Goal: Book appointment/travel/reservation

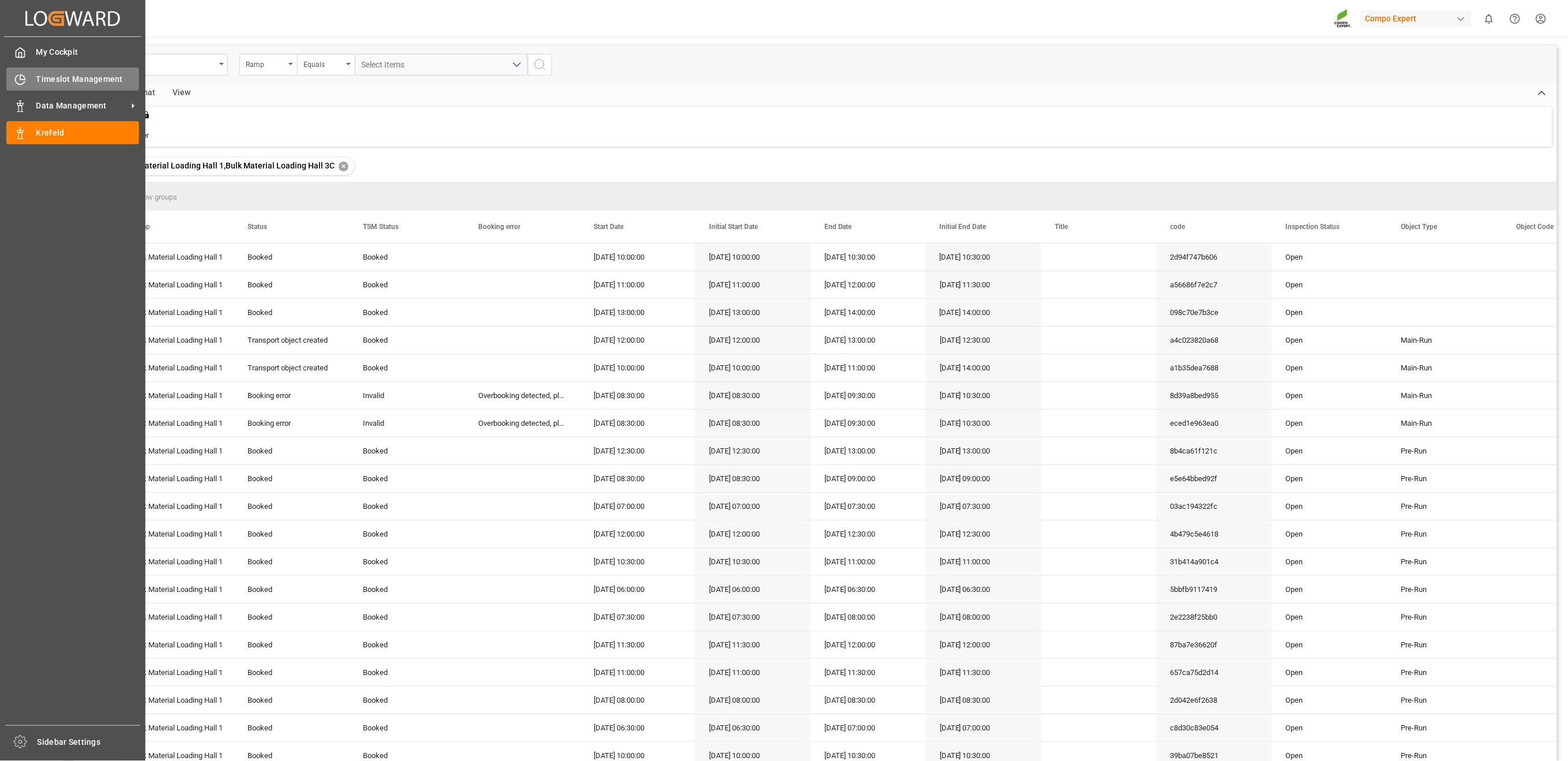
click at [28, 74] on div "Timeslot Management Timeslot Management" at bounding box center [73, 79] width 133 height 22
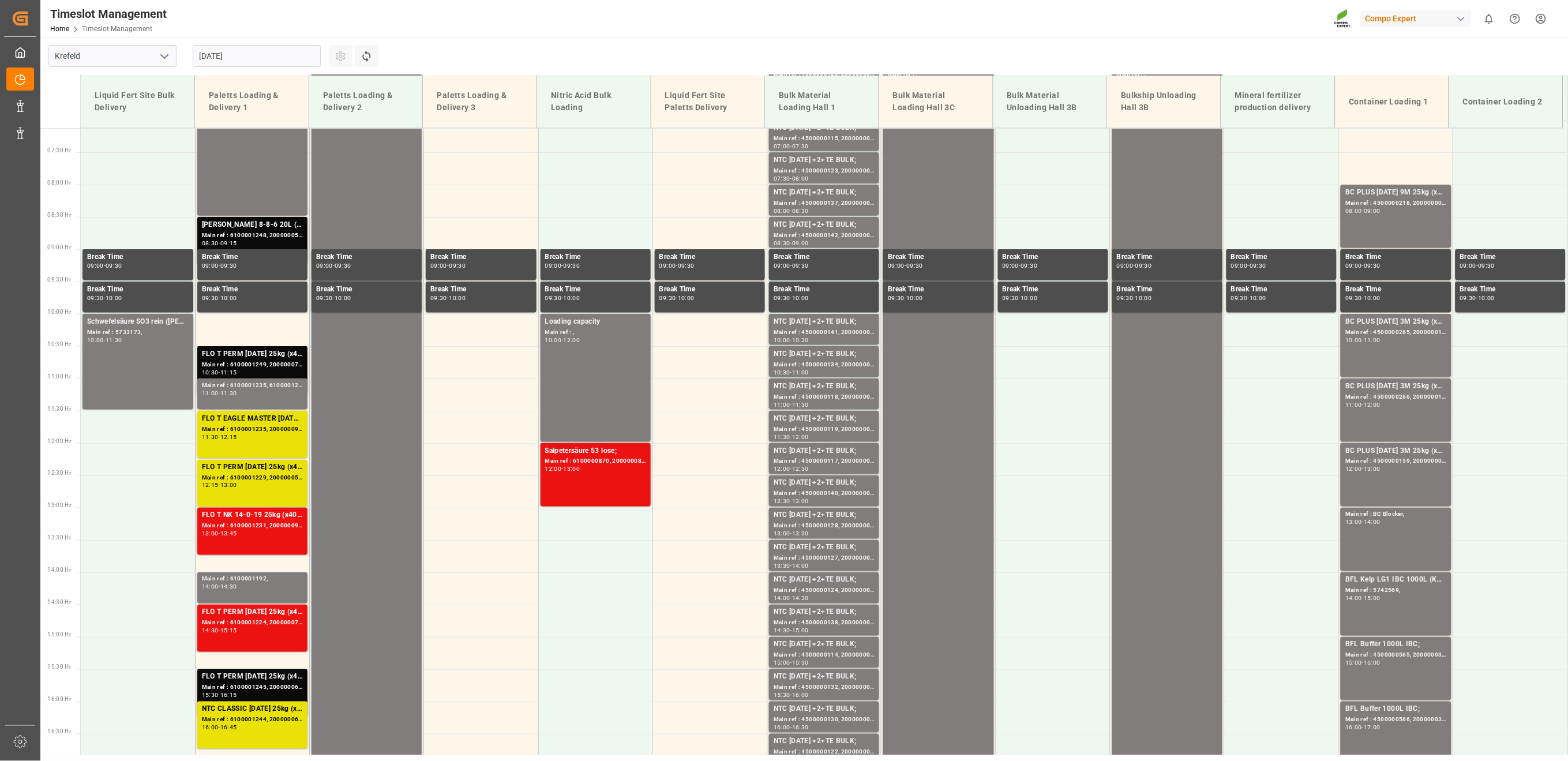
scroll to position [370, 0]
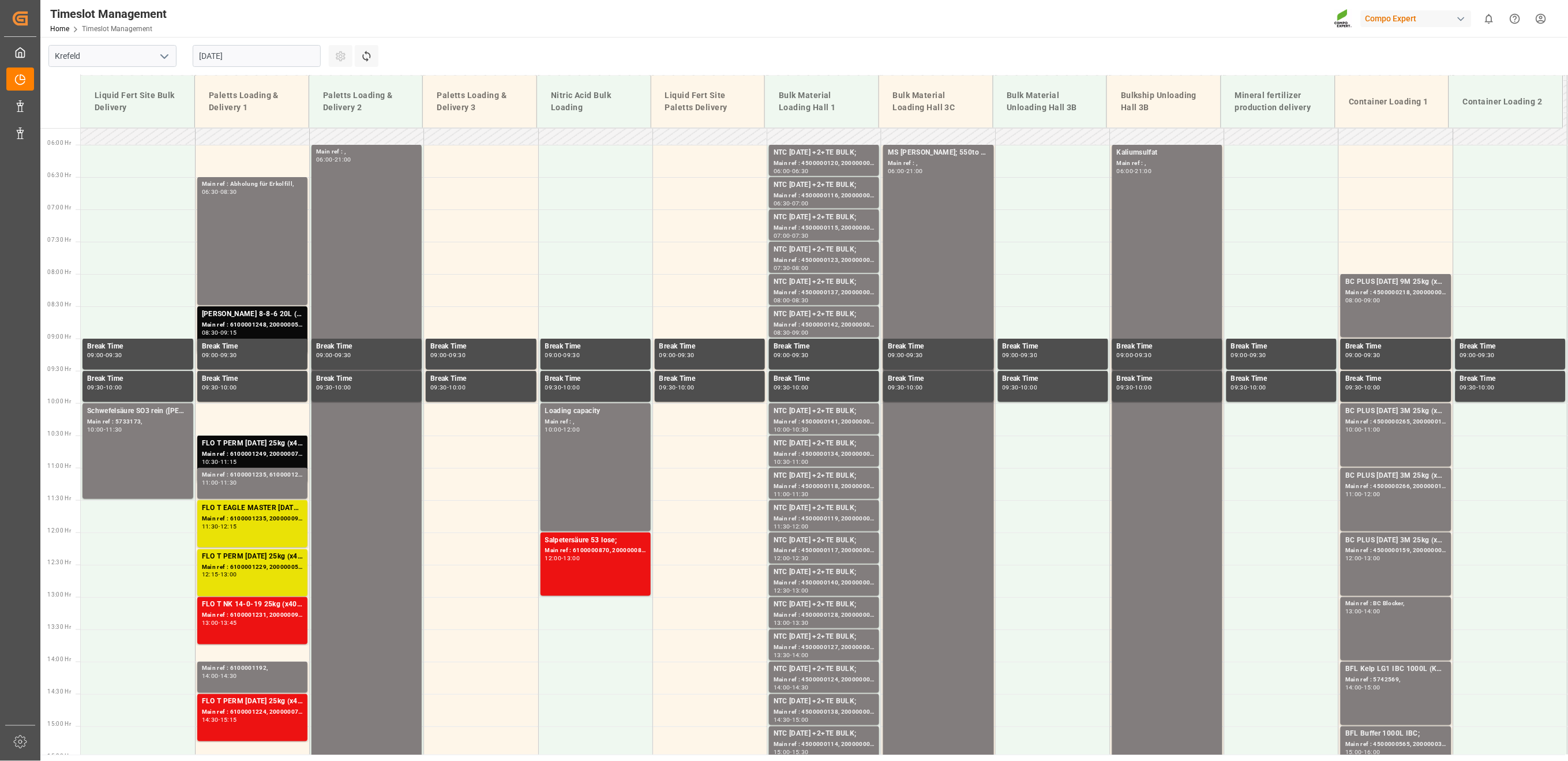
click at [240, 54] on input "20.08.2025" at bounding box center [257, 55] width 128 height 22
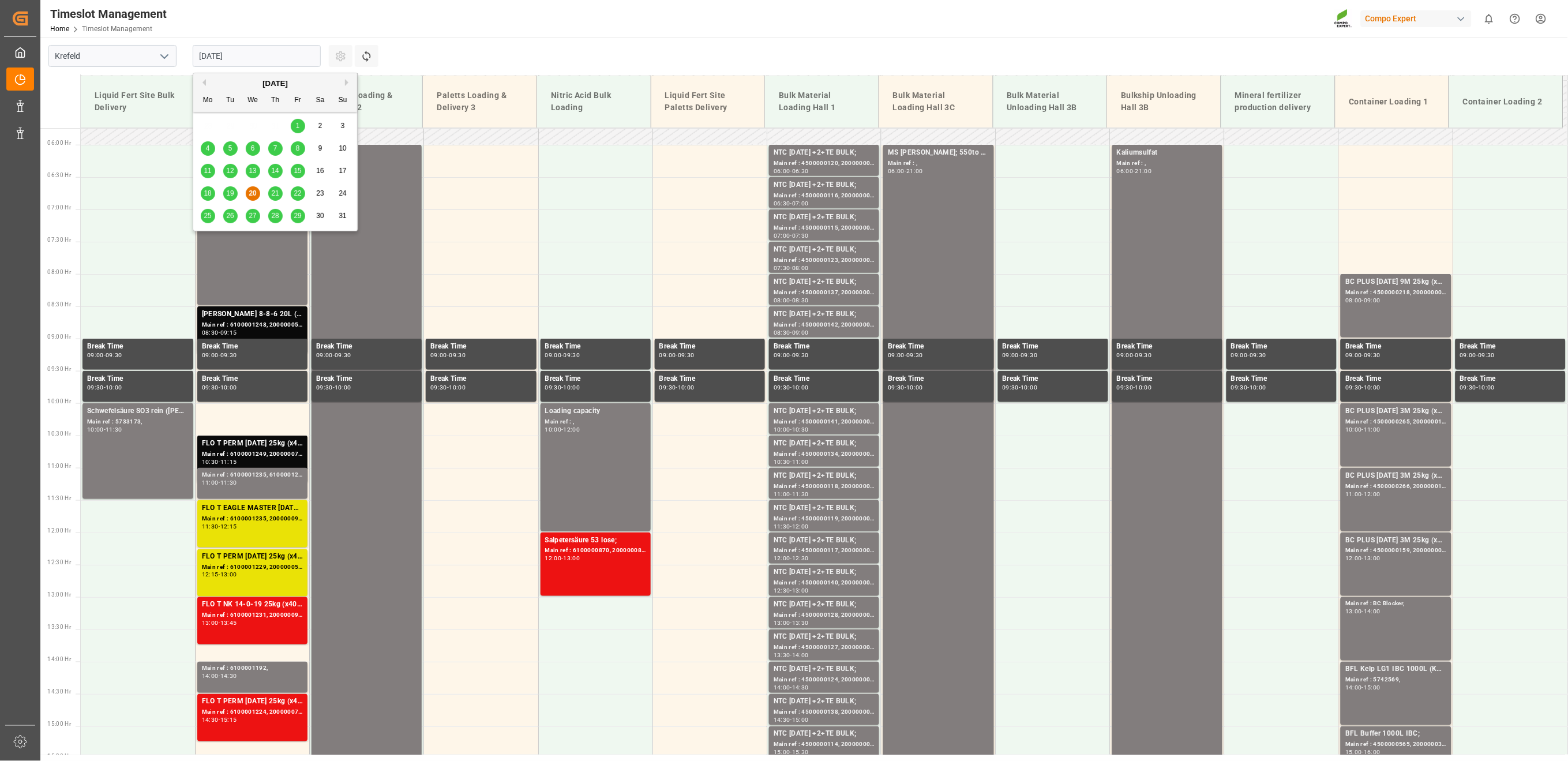
click at [211, 211] on div "25" at bounding box center [208, 216] width 15 height 14
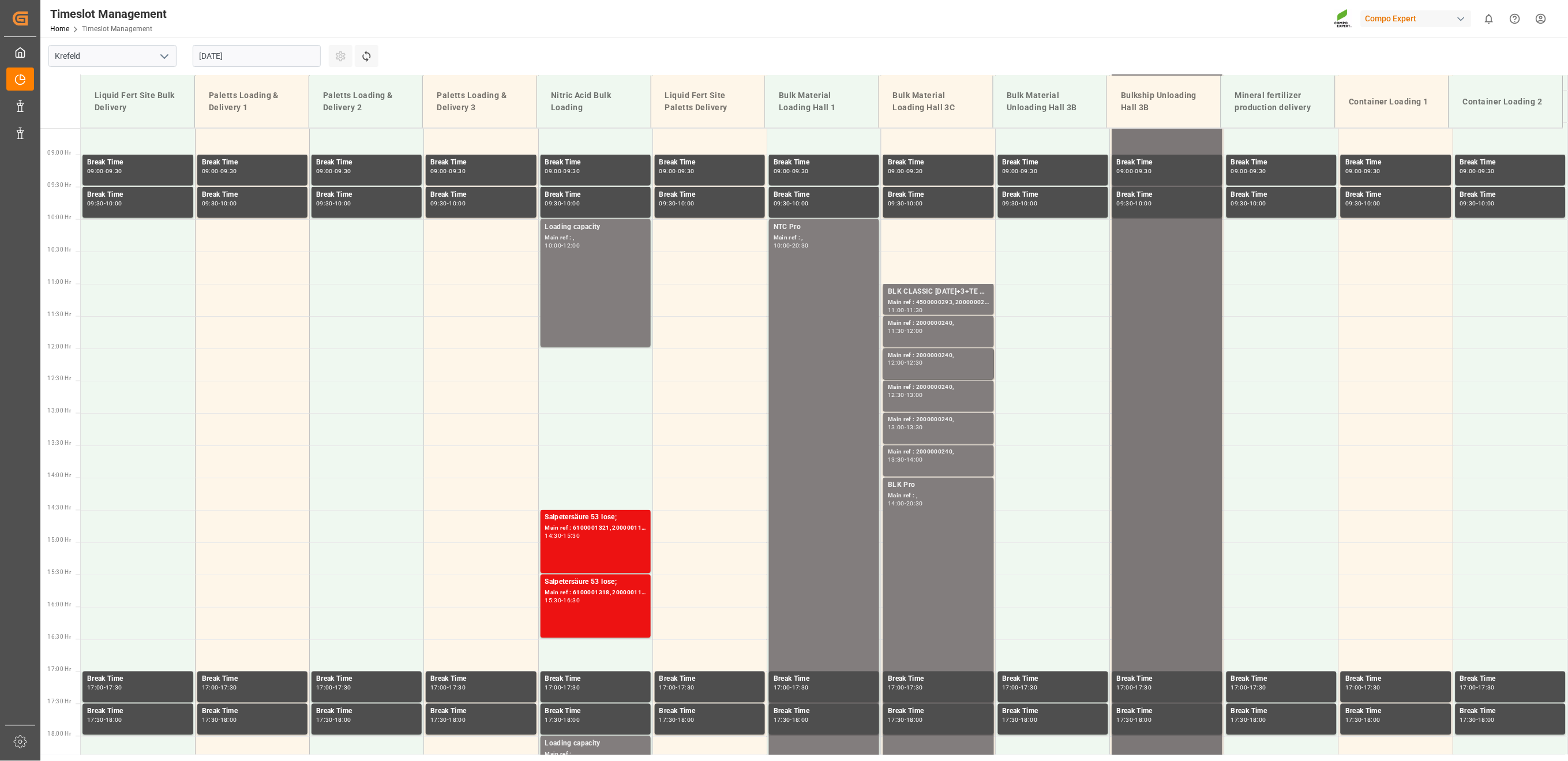
scroll to position [550, 0]
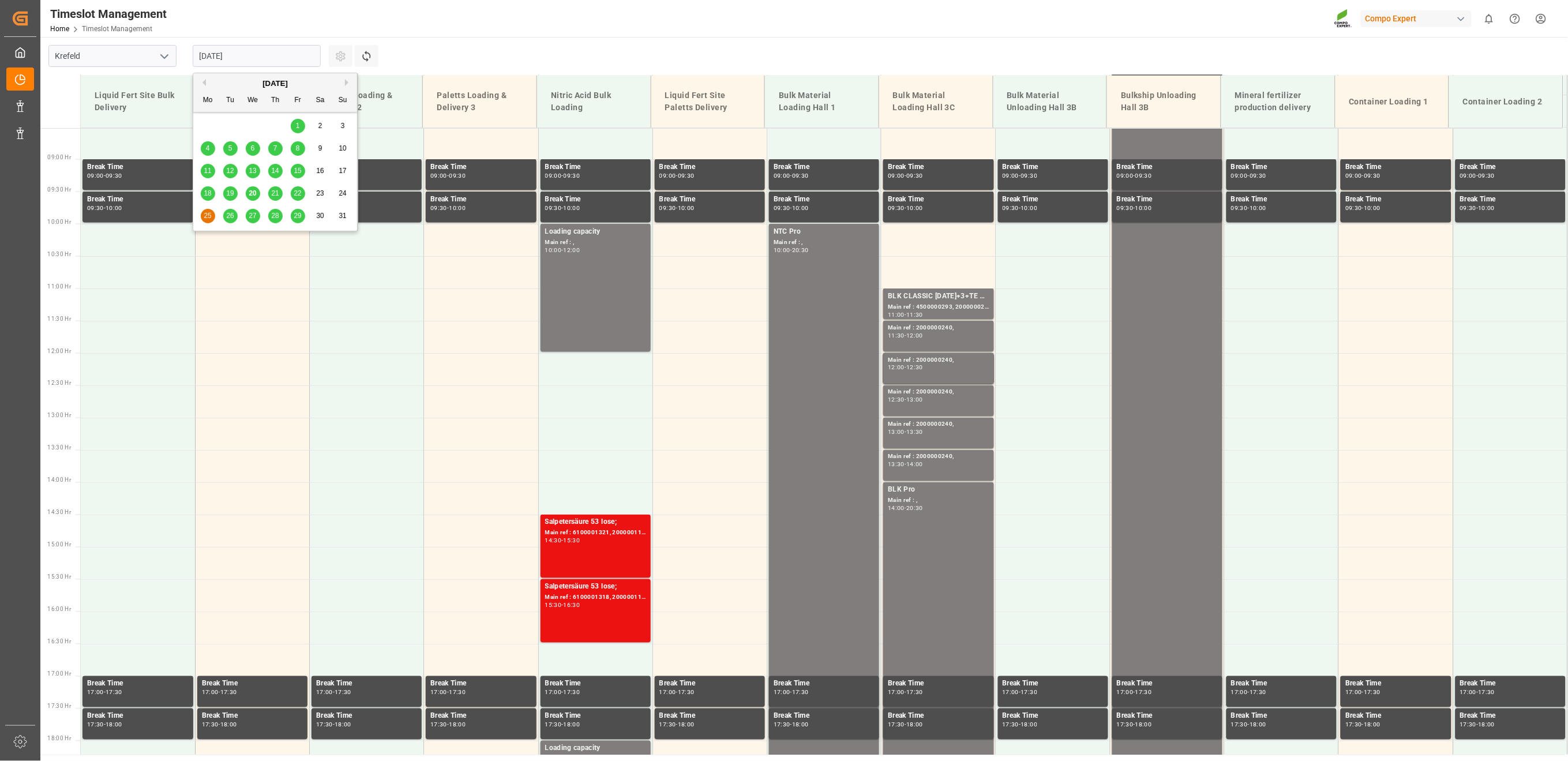
click at [232, 55] on input "25.08.2025" at bounding box center [257, 55] width 128 height 22
click at [276, 217] on span "28" at bounding box center [275, 215] width 8 height 8
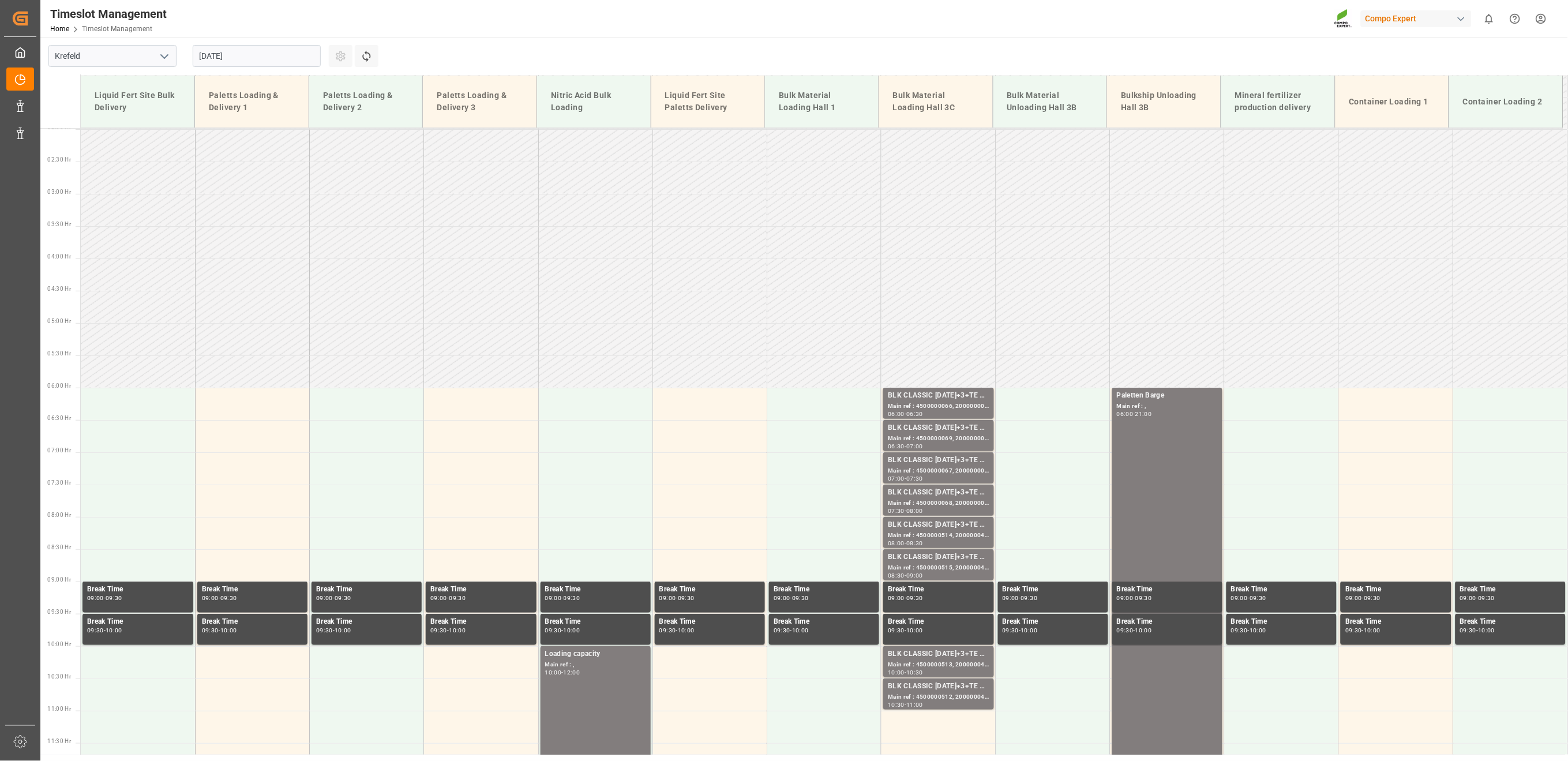
scroll to position [32, 0]
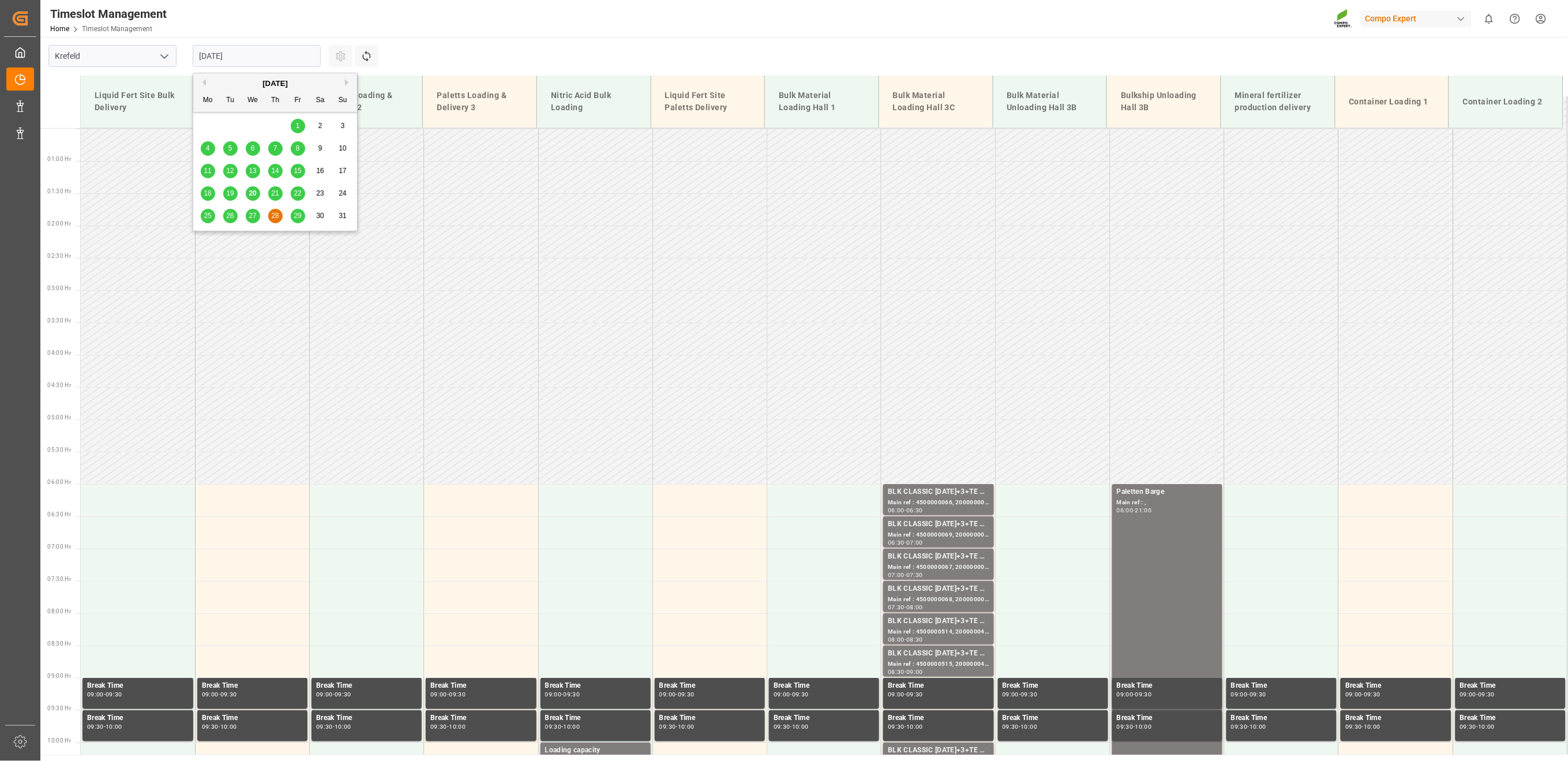
click at [261, 51] on input "28.08.2025" at bounding box center [257, 55] width 128 height 22
click at [300, 227] on div "August 2025 Mo Tu We Th Fr Sa Su 28 29 30 31 1 2 3 4 5 6 7 8 9 10 11 12 13 14 1…" at bounding box center [275, 152] width 165 height 157
click at [298, 216] on span "29" at bounding box center [298, 215] width 8 height 8
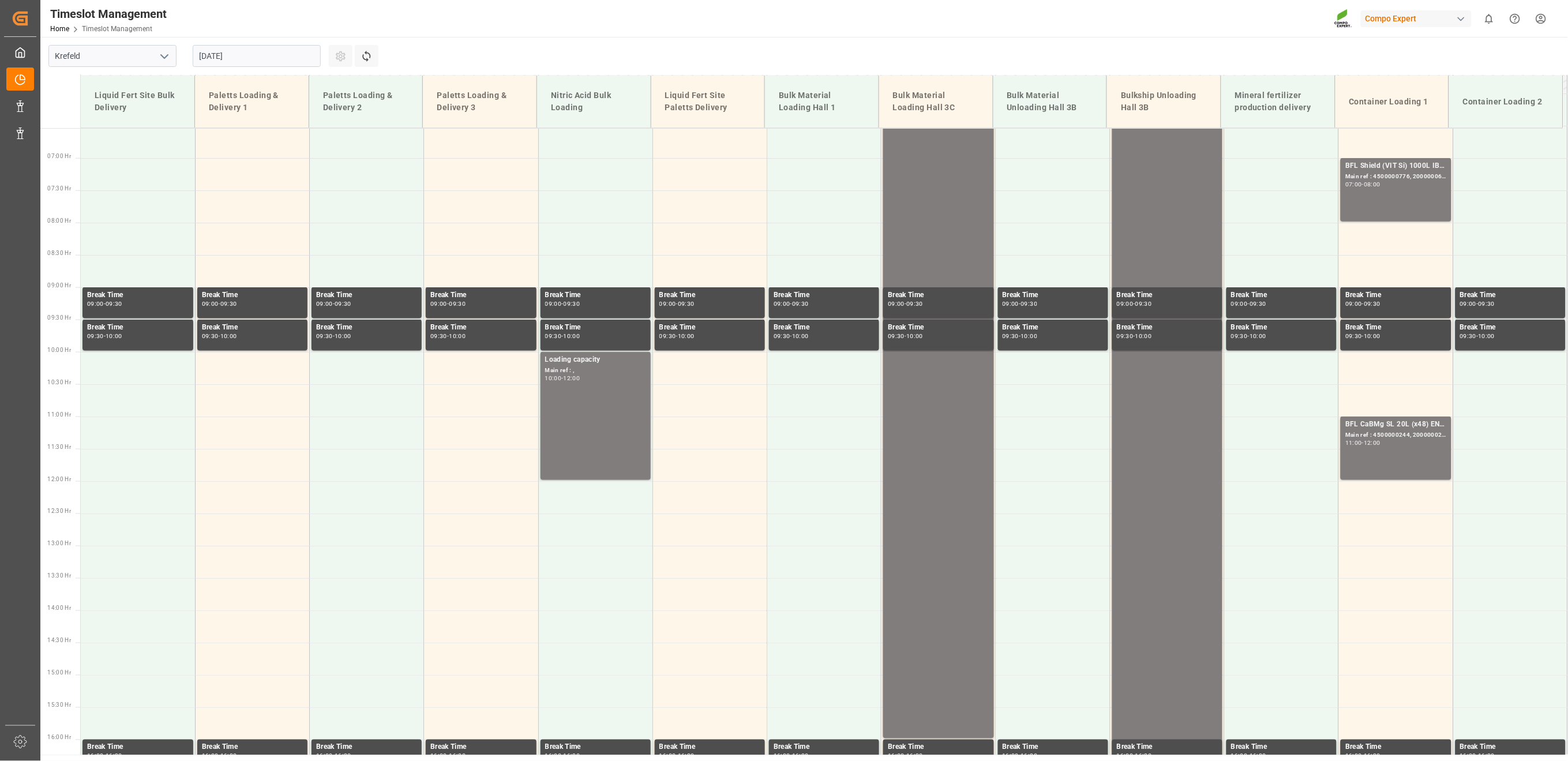
scroll to position [370, 0]
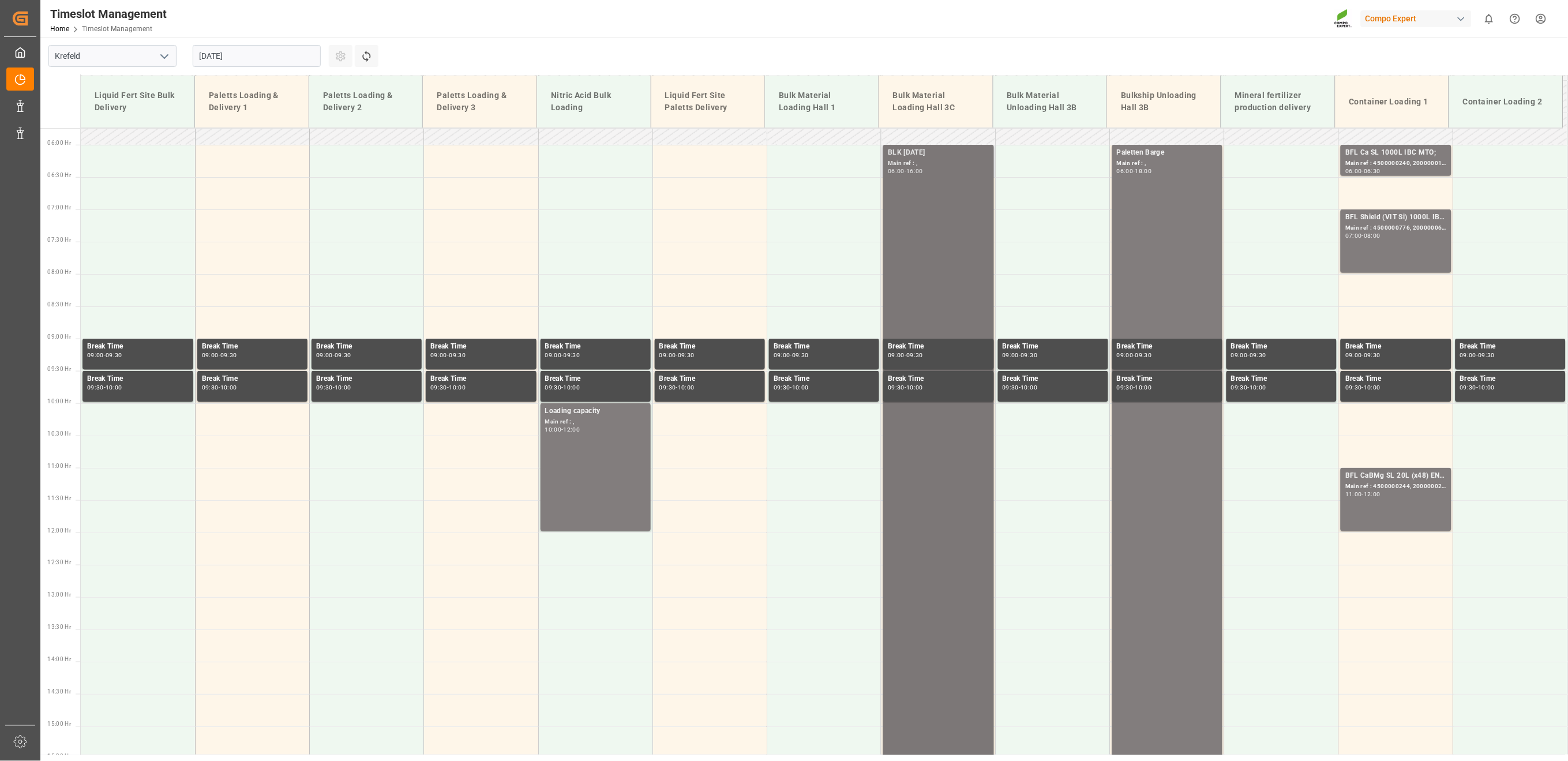
click at [915, 215] on div "BLK 12-12-17 Main ref : , 06:00 - 16:00" at bounding box center [938, 467] width 101 height 640
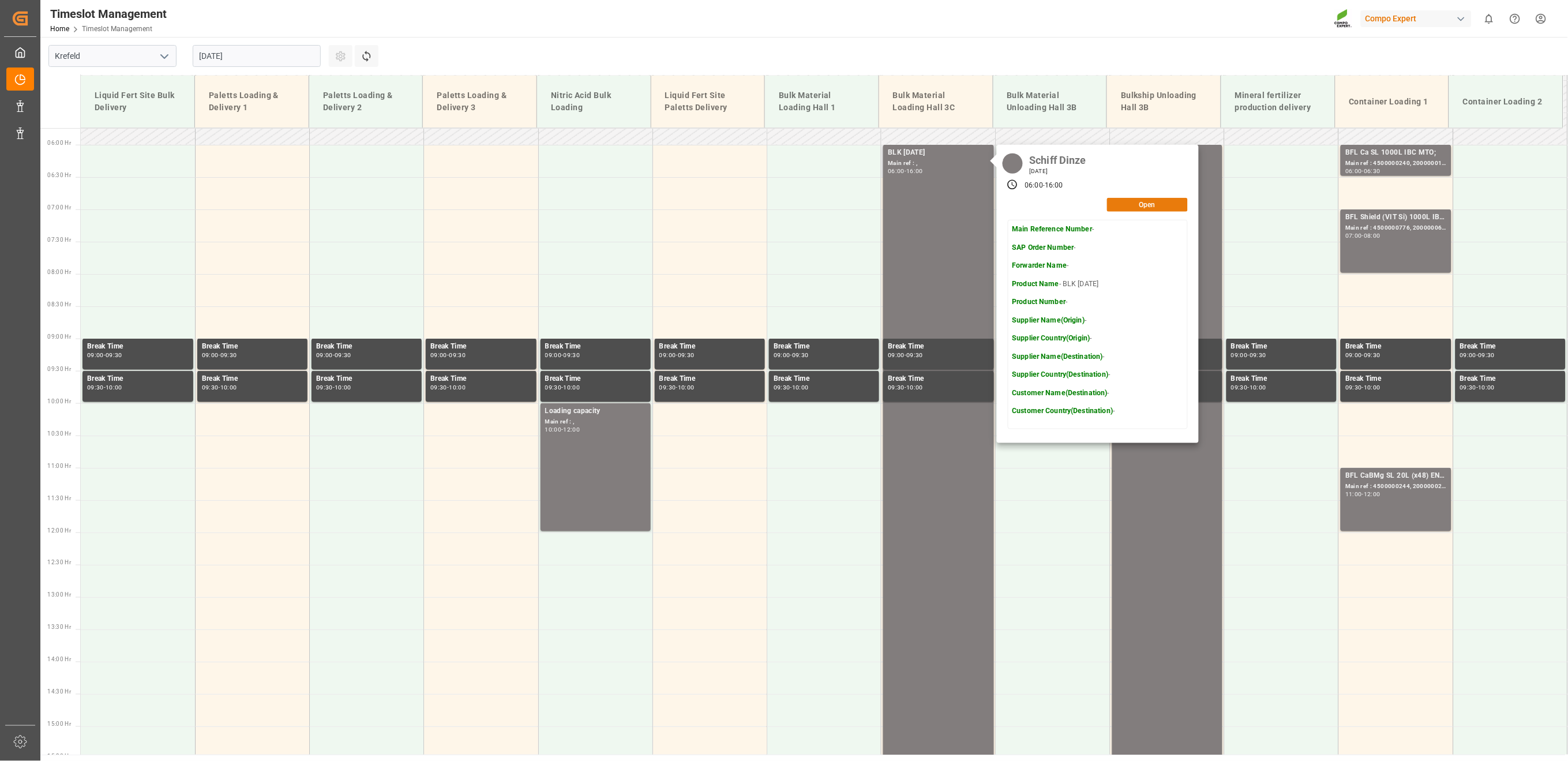
click at [1159, 199] on button "Open" at bounding box center [1146, 205] width 80 height 14
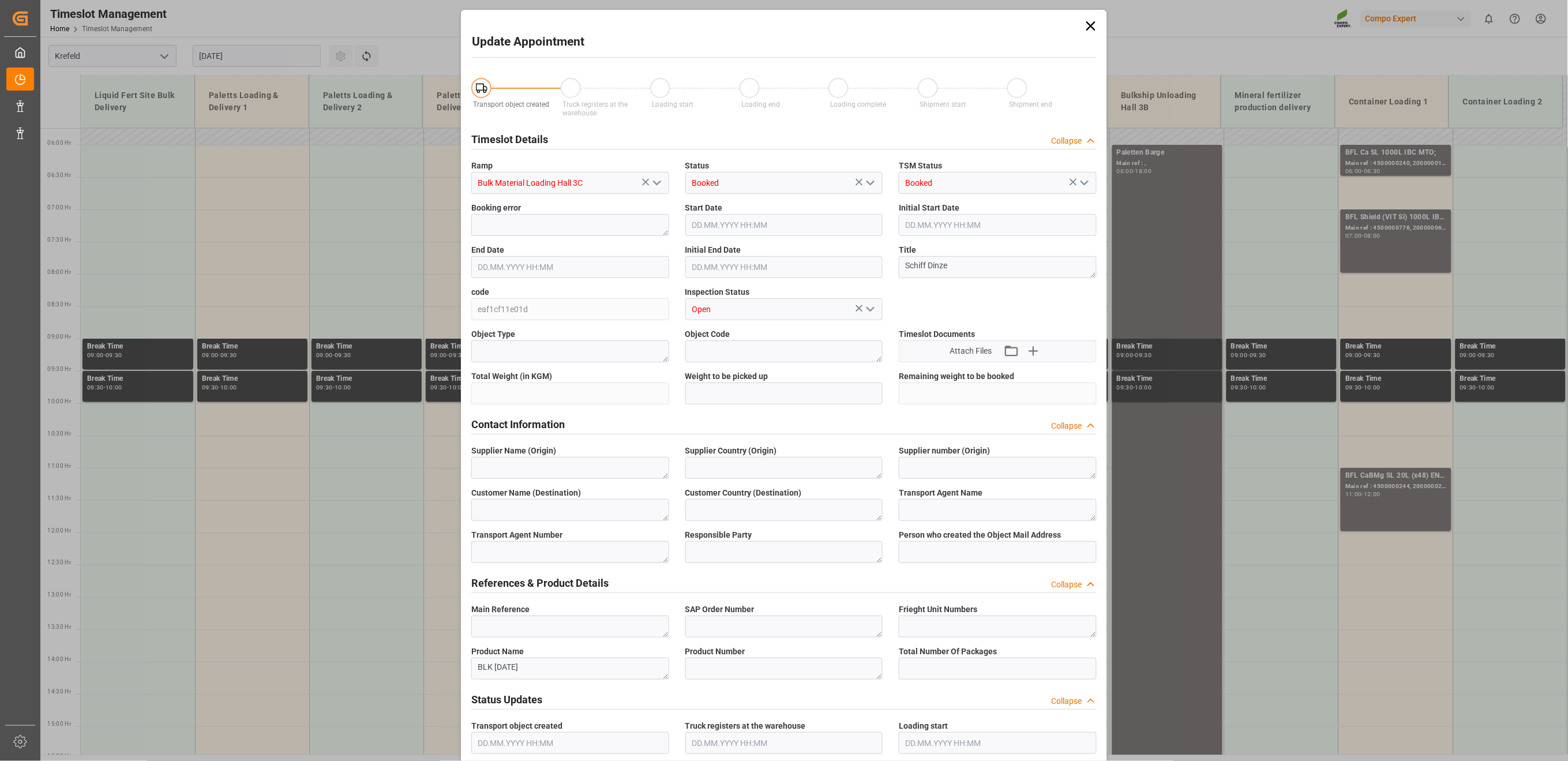
type input "1400000"
type input "29.08.2025 06:00"
type input "29.08.2025 16:00"
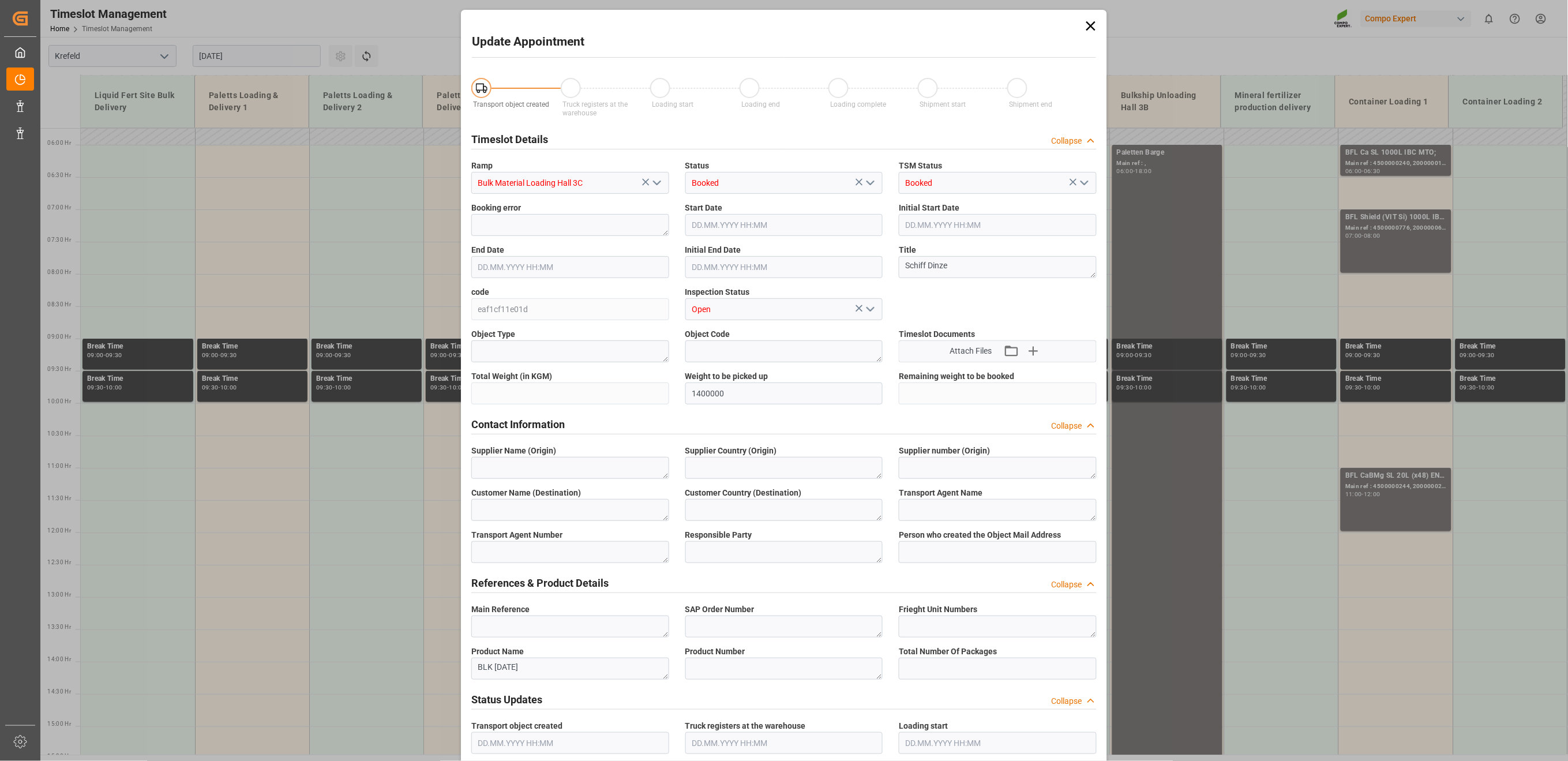
type input "19.08.2025 13:00"
click at [1086, 23] on icon at bounding box center [1091, 26] width 10 height 10
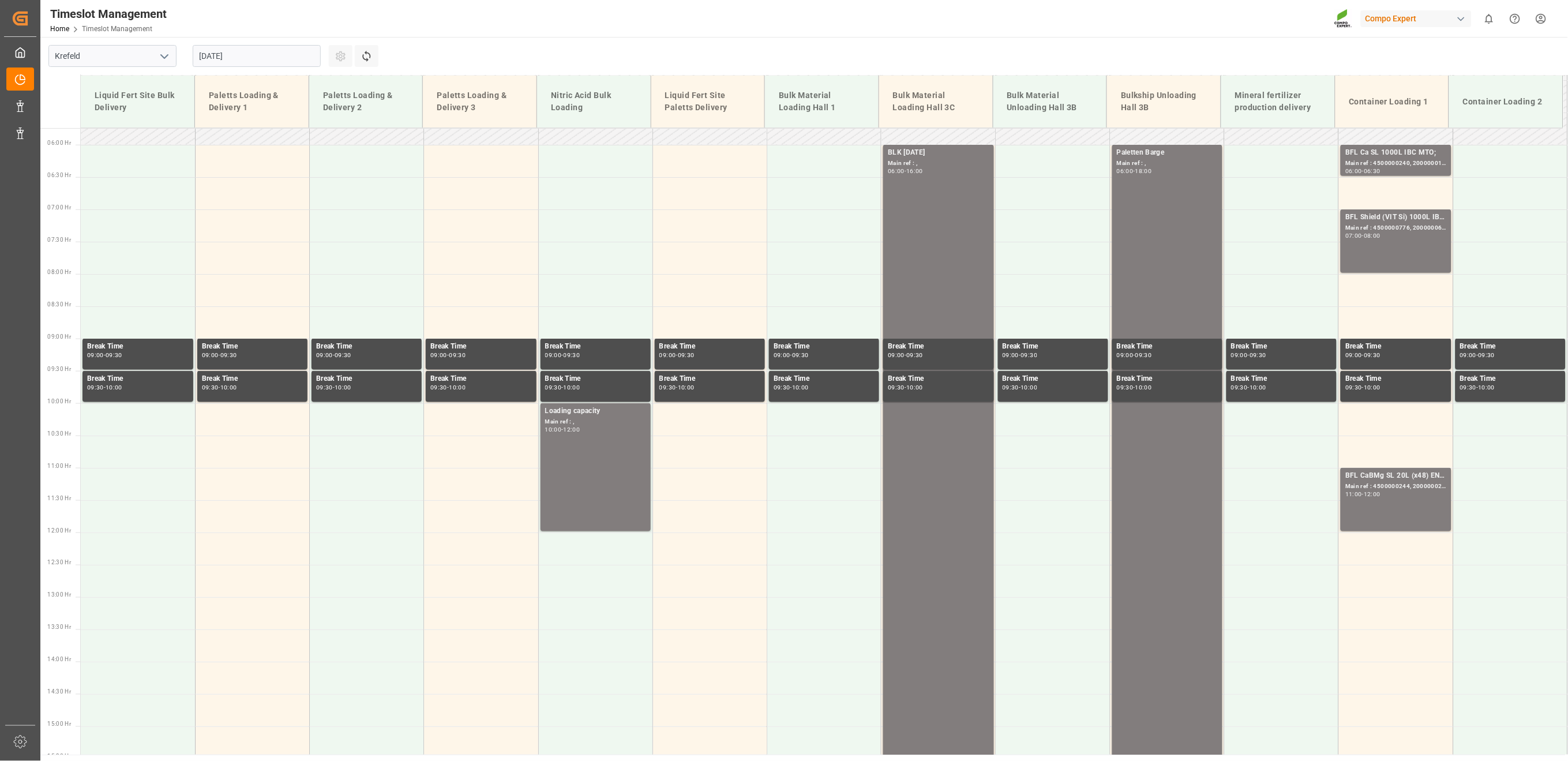
click at [253, 52] on input "29.08.2025" at bounding box center [257, 55] width 128 height 22
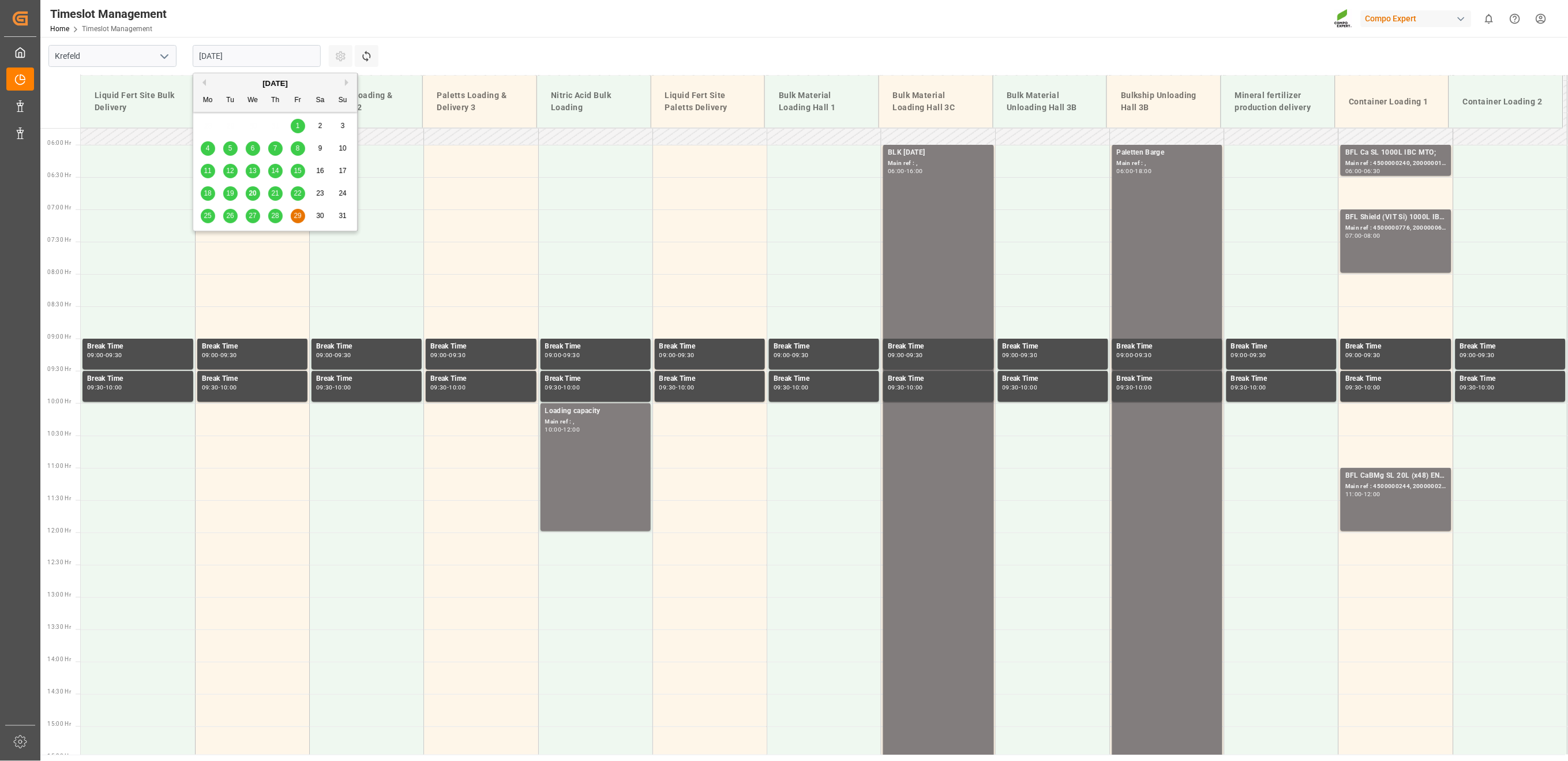
click at [275, 220] on span "28" at bounding box center [275, 215] width 8 height 8
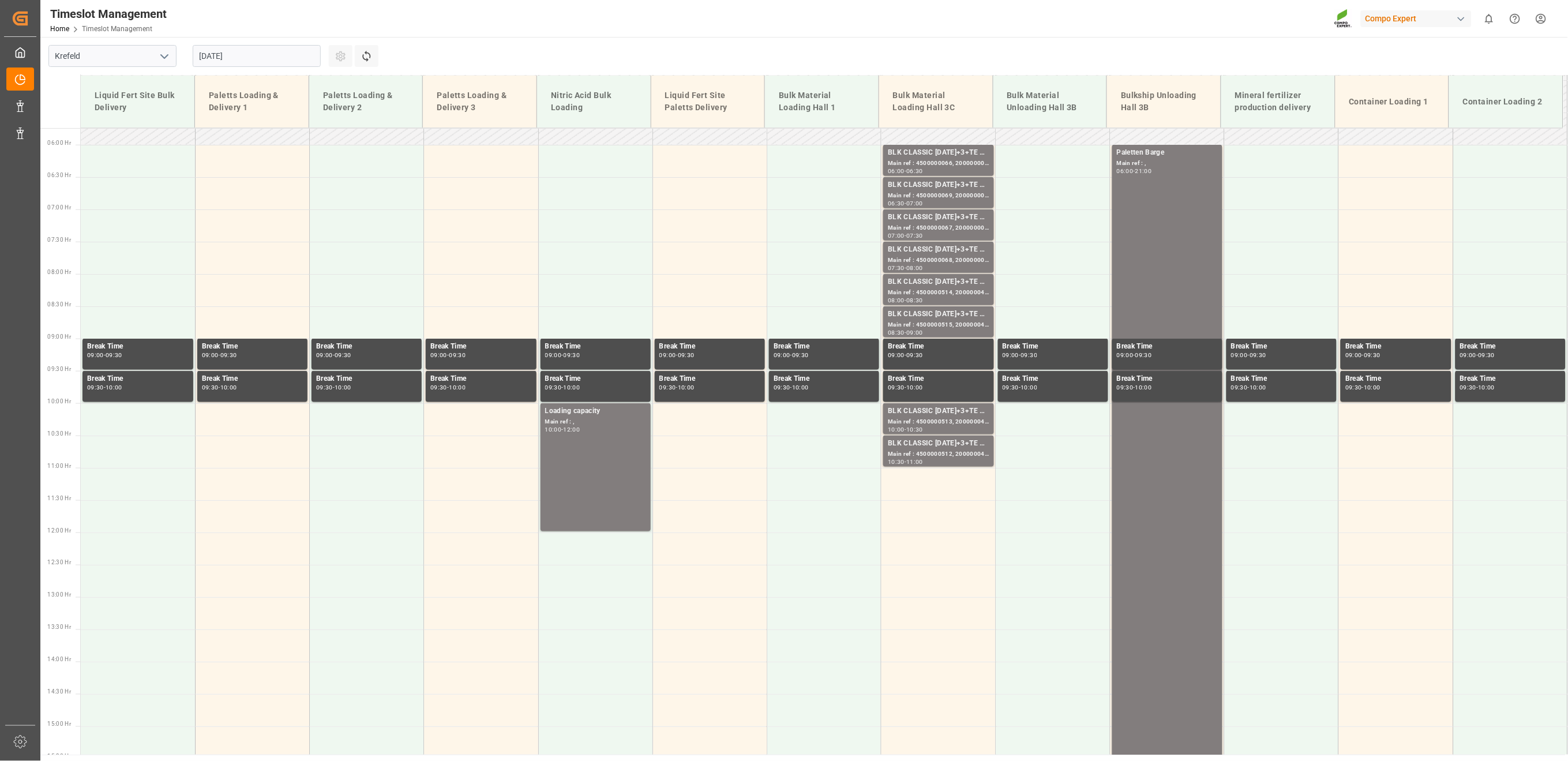
click at [245, 47] on input "28.08.2025" at bounding box center [257, 55] width 128 height 22
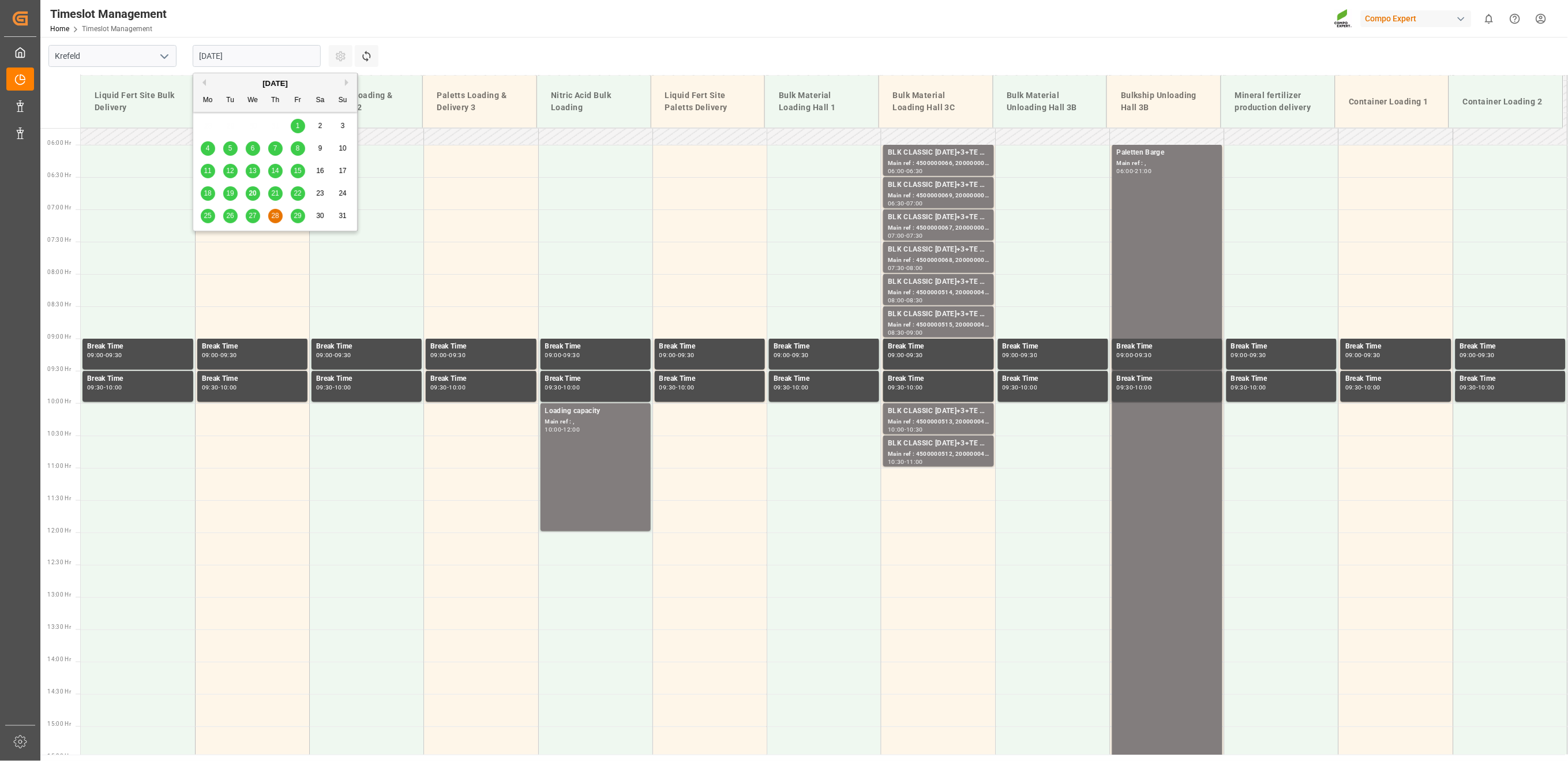
click at [256, 212] on span "27" at bounding box center [252, 215] width 8 height 8
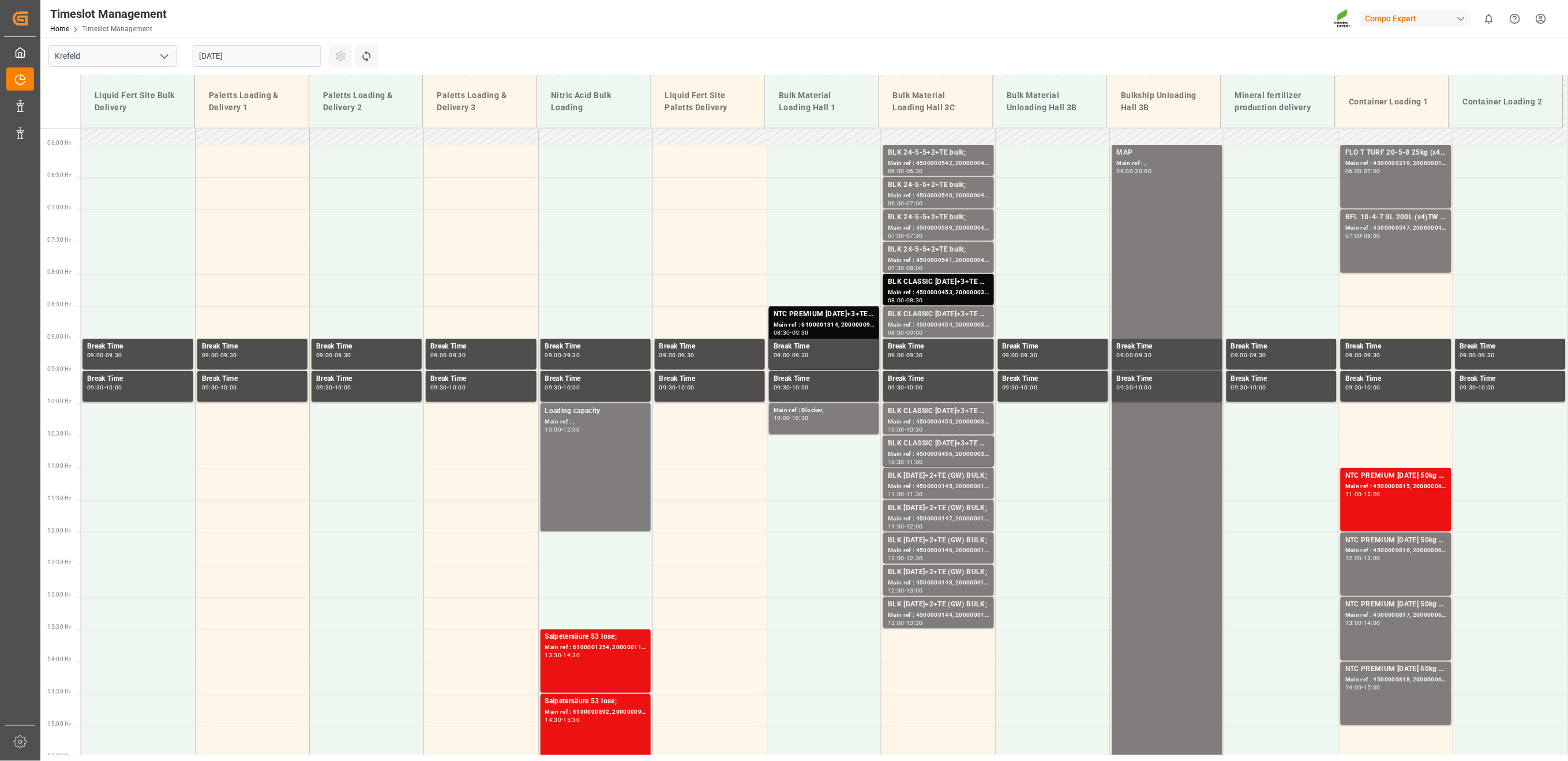
click at [228, 50] on input "27.08.2025" at bounding box center [257, 55] width 128 height 22
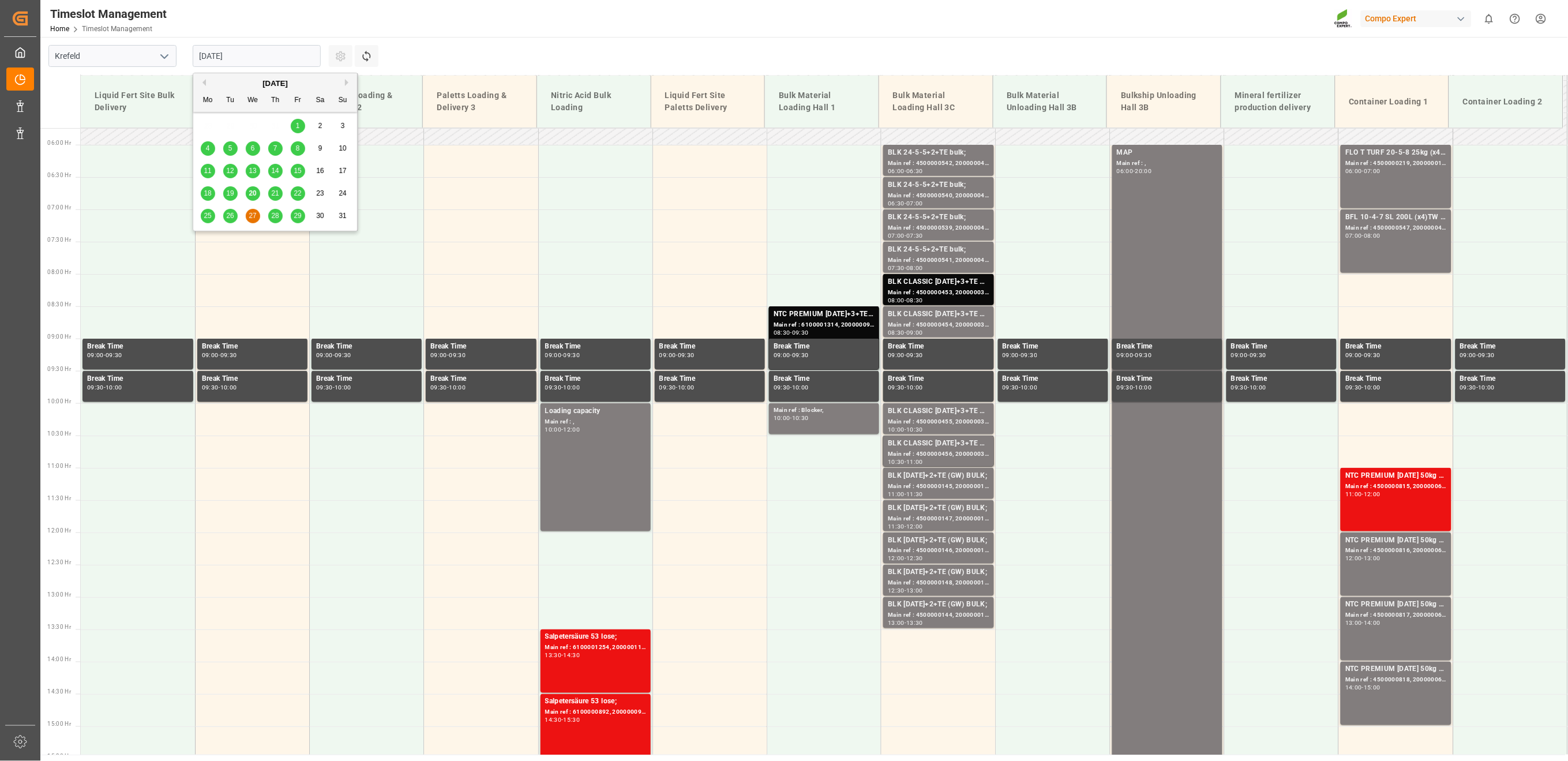
click at [226, 210] on div "26" at bounding box center [230, 216] width 15 height 14
